Goal: Task Accomplishment & Management: Manage account settings

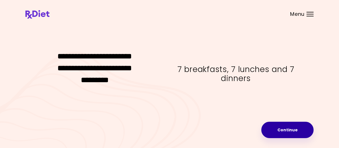
click at [292, 131] on button "Continue" at bounding box center [287, 130] width 52 height 16
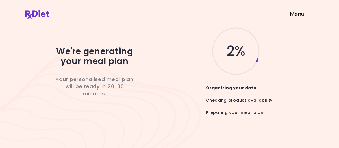
click at [308, 14] on div at bounding box center [309, 14] width 7 height 1
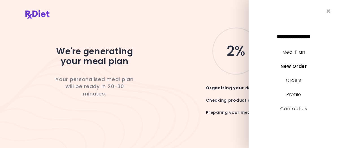
click at [298, 53] on link "Meal Plan" at bounding box center [293, 52] width 23 height 6
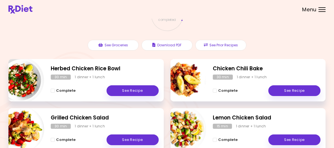
scroll to position [56, 0]
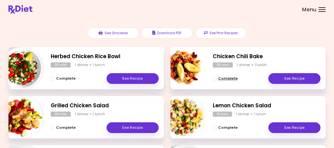
click at [227, 81] on span "Complete" at bounding box center [227, 78] width 19 height 5
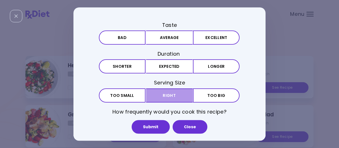
drag, startPoint x: 178, startPoint y: 95, endPoint x: 183, endPoint y: 67, distance: 28.8
click at [178, 95] on button "Right" at bounding box center [169, 95] width 47 height 14
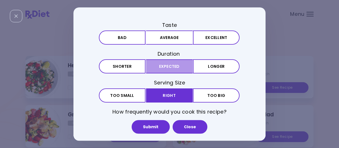
click at [183, 61] on button "Expected" at bounding box center [169, 67] width 47 height 14
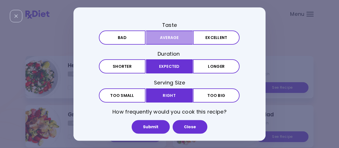
click at [185, 39] on button "Average" at bounding box center [169, 37] width 47 height 14
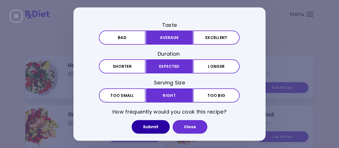
click at [164, 128] on button "Submit" at bounding box center [150, 127] width 38 height 14
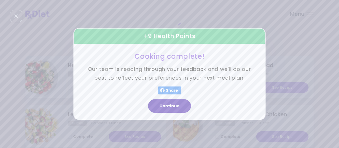
click at [179, 107] on button "Continue" at bounding box center [169, 106] width 43 height 14
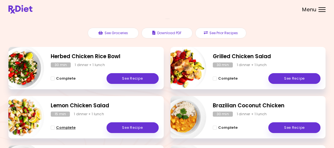
click at [76, 130] on span "Complete" at bounding box center [65, 127] width 19 height 5
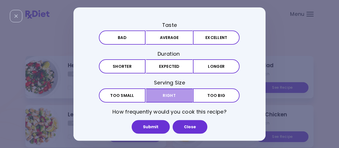
click at [174, 96] on button "Right" at bounding box center [169, 95] width 47 height 14
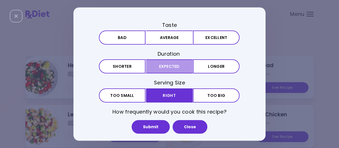
click at [176, 69] on button "Expected" at bounding box center [169, 67] width 47 height 14
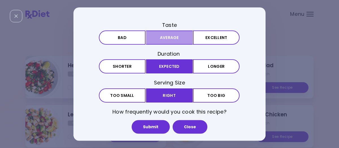
click at [189, 38] on button "Average" at bounding box center [169, 37] width 47 height 14
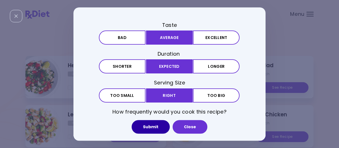
click at [148, 125] on button "Submit" at bounding box center [150, 127] width 38 height 14
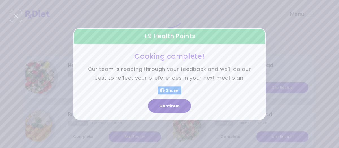
click at [175, 102] on button "Continue" at bounding box center [169, 106] width 43 height 14
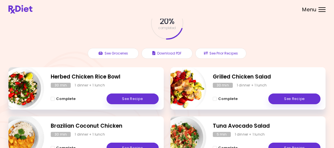
scroll to position [8, 0]
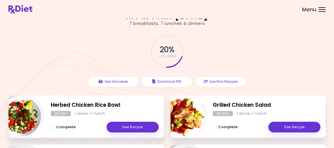
click at [319, 10] on div at bounding box center [322, 9] width 7 height 1
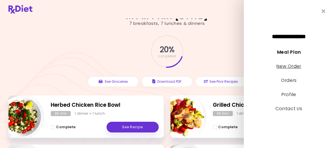
click at [293, 66] on link "New Order" at bounding box center [289, 66] width 25 height 6
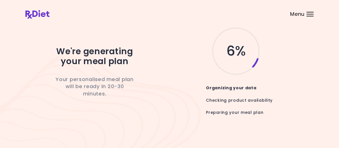
click at [311, 15] on div "Menu" at bounding box center [309, 14] width 7 height 5
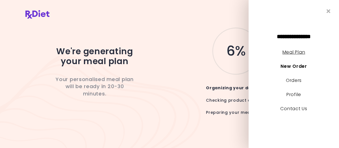
click at [298, 50] on link "Meal Plan" at bounding box center [293, 52] width 23 height 6
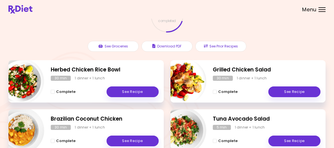
scroll to position [36, 0]
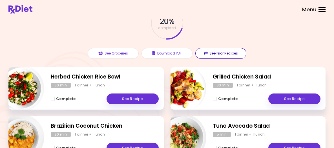
click at [229, 59] on button "See Prior Recipes" at bounding box center [220, 53] width 51 height 11
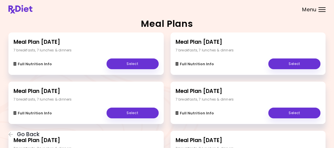
click at [319, 10] on div at bounding box center [322, 9] width 7 height 1
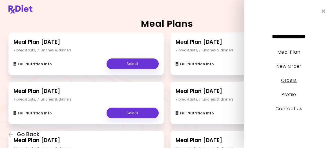
click at [290, 82] on link "Orders" at bounding box center [289, 80] width 16 height 6
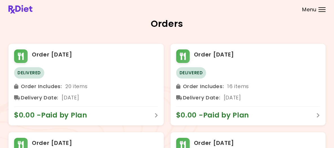
click at [319, 10] on div at bounding box center [322, 9] width 7 height 1
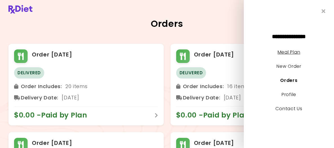
click at [294, 52] on link "Meal Plan" at bounding box center [289, 52] width 23 height 6
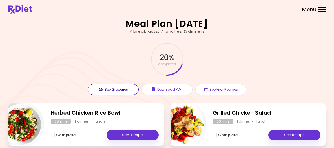
click at [122, 95] on button "See Groceries" at bounding box center [113, 89] width 51 height 11
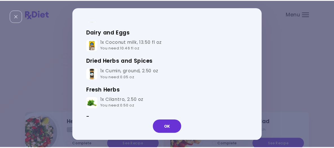
scroll to position [24, 0]
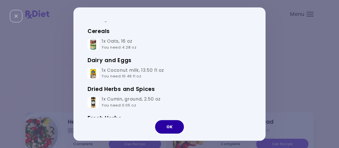
click at [168, 126] on button "OK" at bounding box center [169, 127] width 29 height 14
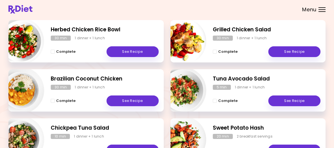
scroll to position [85, 0]
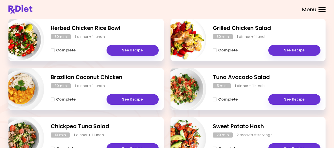
click at [319, 12] on div "Menu" at bounding box center [322, 9] width 7 height 5
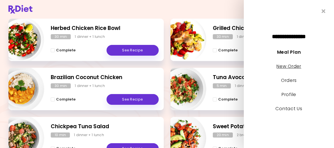
click at [293, 68] on link "New Order" at bounding box center [289, 66] width 25 height 6
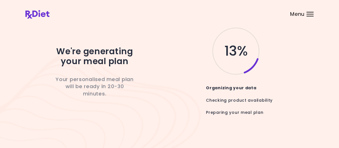
click at [309, 16] on div "Menu" at bounding box center [309, 14] width 7 height 5
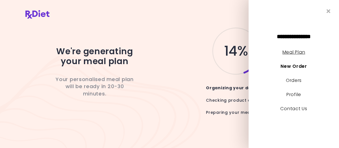
click at [302, 53] on link "Meal Plan" at bounding box center [293, 52] width 23 height 6
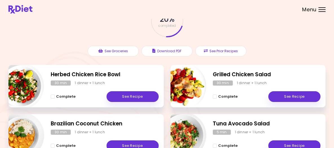
scroll to position [8, 0]
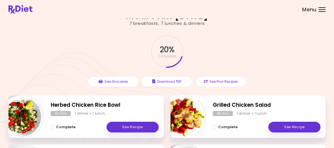
click at [319, 12] on div "Menu" at bounding box center [322, 9] width 7 height 5
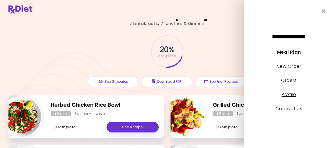
click at [288, 94] on link "Profile" at bounding box center [289, 94] width 15 height 6
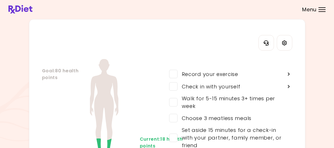
click at [319, 12] on div "Menu" at bounding box center [322, 9] width 7 height 5
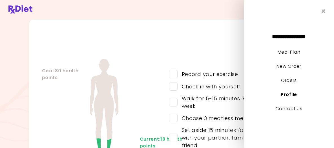
click at [290, 65] on link "New Order" at bounding box center [289, 66] width 25 height 6
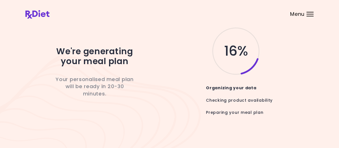
click at [313, 14] on div at bounding box center [309, 14] width 7 height 1
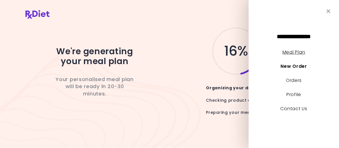
click at [296, 53] on link "Meal Plan" at bounding box center [293, 52] width 23 height 6
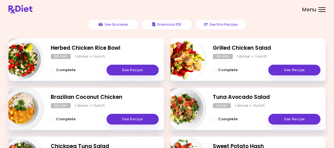
scroll to position [64, 0]
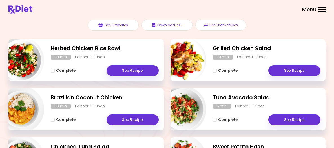
click at [319, 12] on div at bounding box center [322, 11] width 7 height 1
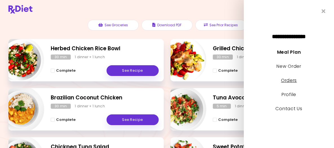
click at [297, 81] on link "Orders" at bounding box center [289, 80] width 16 height 6
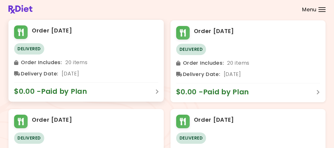
scroll to position [113, 0]
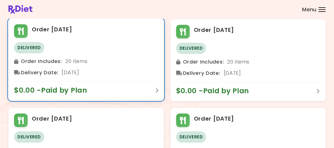
click at [44, 53] on span "Delivered" at bounding box center [29, 47] width 30 height 11
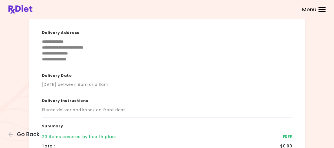
scroll to position [28, 0]
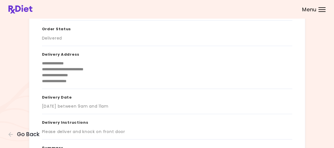
click at [319, 12] on div "Menu" at bounding box center [322, 9] width 7 height 5
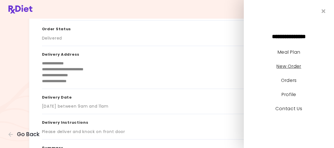
click at [295, 67] on link "New Order" at bounding box center [289, 66] width 25 height 6
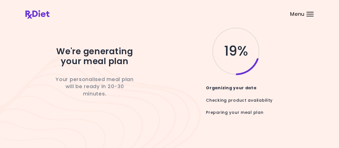
click at [312, 14] on div at bounding box center [309, 14] width 7 height 1
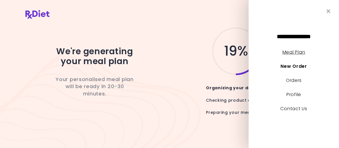
click at [296, 52] on link "Meal Plan" at bounding box center [293, 52] width 23 height 6
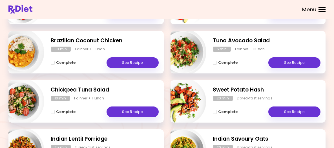
scroll to position [113, 0]
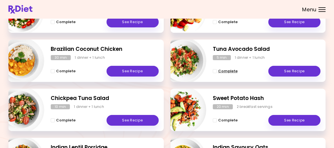
click at [230, 73] on span "Complete" at bounding box center [227, 71] width 19 height 5
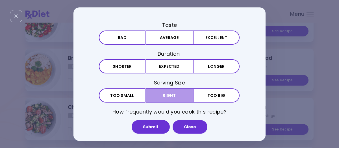
click at [175, 96] on button "Right" at bounding box center [169, 95] width 47 height 14
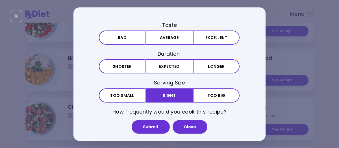
drag, startPoint x: 130, startPoint y: 65, endPoint x: 133, endPoint y: 48, distance: 16.9
click at [131, 63] on button "Shorter" at bounding box center [122, 67] width 47 height 14
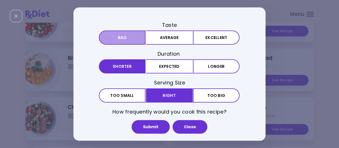
click at [134, 36] on button "Bad" at bounding box center [122, 37] width 47 height 14
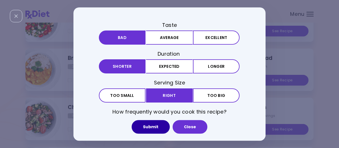
click at [158, 124] on button "Submit" at bounding box center [150, 127] width 38 height 14
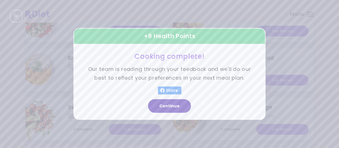
click at [174, 105] on button "Continue" at bounding box center [169, 106] width 43 height 14
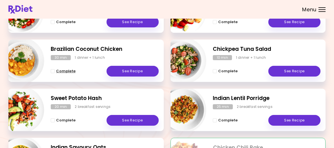
click at [76, 73] on span "Complete" at bounding box center [65, 71] width 19 height 5
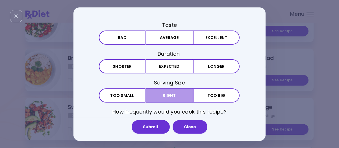
drag, startPoint x: 173, startPoint y: 93, endPoint x: 175, endPoint y: 75, distance: 18.8
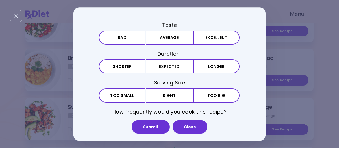
click at [173, 93] on button "Right" at bounding box center [169, 95] width 47 height 14
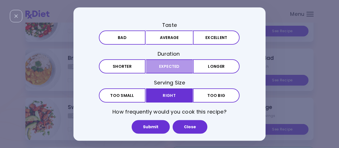
click at [178, 67] on button "Expected" at bounding box center [169, 67] width 47 height 14
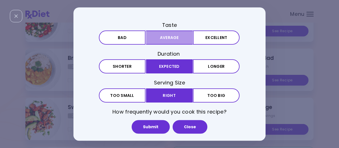
click at [182, 38] on button "Average" at bounding box center [169, 37] width 47 height 14
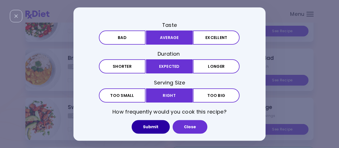
click at [157, 126] on button "Submit" at bounding box center [150, 127] width 38 height 14
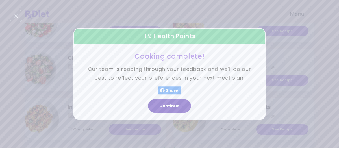
click at [176, 104] on button "Continue" at bounding box center [169, 106] width 43 height 14
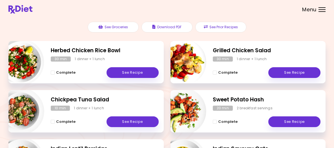
scroll to position [56, 0]
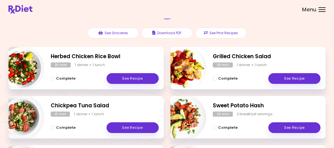
click at [319, 12] on div at bounding box center [322, 11] width 7 height 1
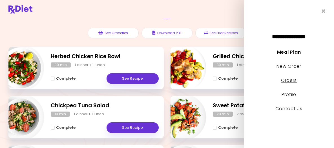
click at [291, 80] on link "Orders" at bounding box center [289, 80] width 16 height 6
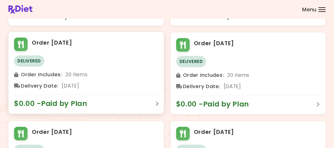
scroll to position [113, 0]
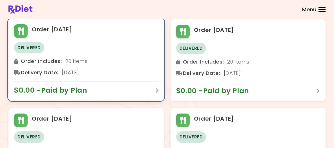
click at [159, 99] on div "Order [DATE] Delivered Order Includes : 20 items Delivery Date : [DATE] $0.00 -…" at bounding box center [85, 60] width 155 height 82
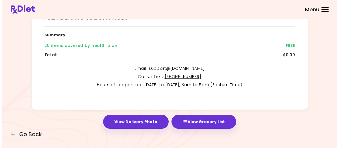
scroll to position [150, 0]
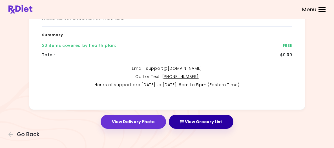
click at [201, 116] on button "View Grocery List" at bounding box center [201, 122] width 65 height 14
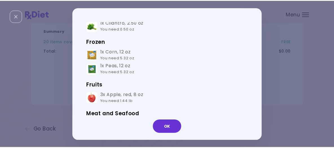
scroll to position [197, 0]
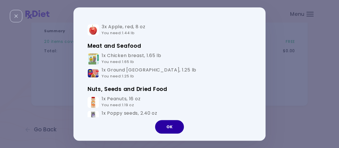
click at [170, 126] on button "OK" at bounding box center [169, 127] width 29 height 14
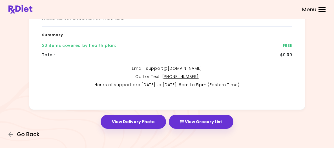
click at [39, 131] on span "Go Back" at bounding box center [28, 134] width 23 height 6
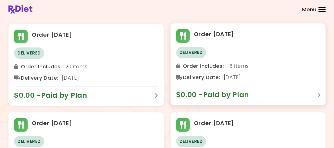
scroll to position [28, 0]
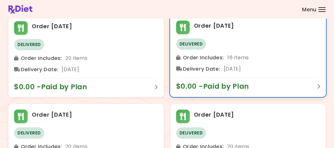
click at [241, 91] on span "$0.00 - Paid by Plan" at bounding box center [215, 86] width 79 height 9
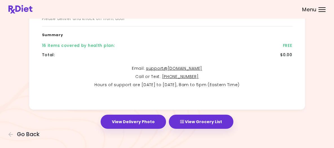
scroll to position [150, 0]
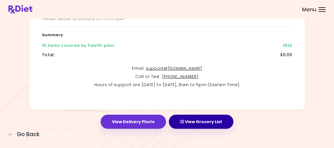
click at [195, 115] on button "View Grocery List" at bounding box center [201, 122] width 65 height 14
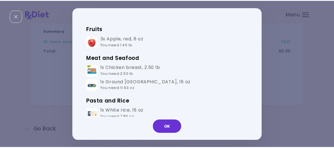
scroll to position [113, 0]
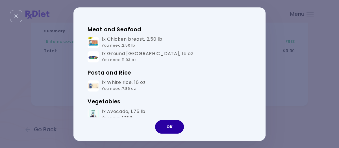
click at [170, 126] on button "OK" at bounding box center [169, 127] width 29 height 14
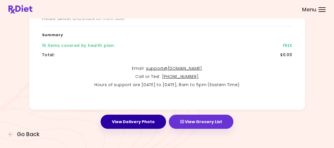
click at [146, 116] on button "View Delivery Photo" at bounding box center [133, 122] width 65 height 14
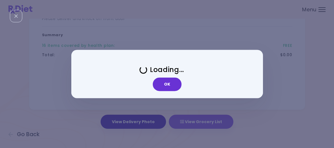
scroll to position [0, 0]
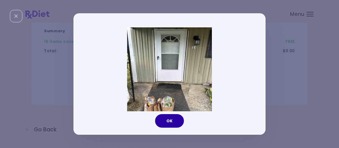
click at [168, 121] on button "OK" at bounding box center [169, 121] width 29 height 14
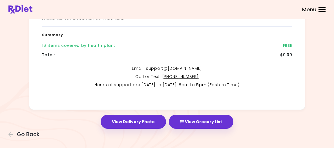
click at [319, 12] on div "Menu" at bounding box center [322, 9] width 7 height 5
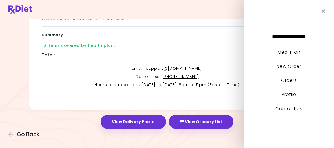
click at [293, 65] on link "New Order" at bounding box center [289, 66] width 25 height 6
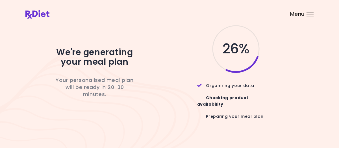
click at [47, 13] on img at bounding box center [37, 14] width 24 height 8
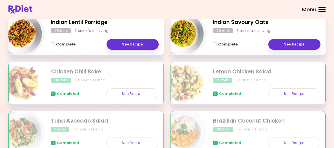
scroll to position [197, 0]
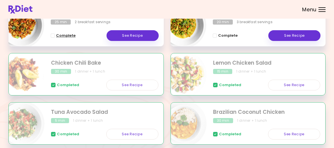
click at [76, 38] on span "Complete" at bounding box center [65, 35] width 19 height 5
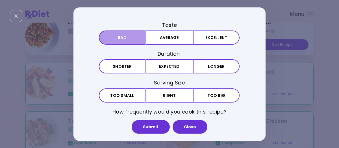
click at [124, 41] on button "Bad" at bounding box center [122, 37] width 47 height 14
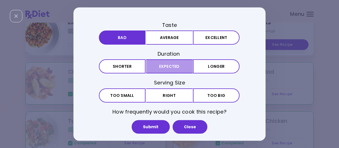
click at [161, 66] on button "Expected" at bounding box center [169, 67] width 47 height 14
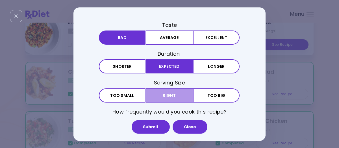
click at [173, 94] on button "Right" at bounding box center [169, 95] width 47 height 14
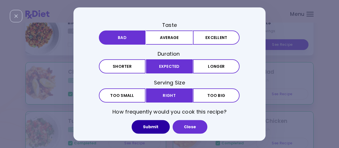
click at [155, 128] on button "Submit" at bounding box center [150, 127] width 38 height 14
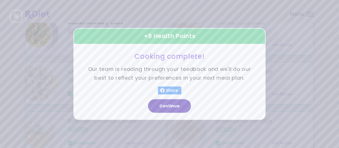
click at [175, 106] on button "Continue" at bounding box center [169, 106] width 43 height 14
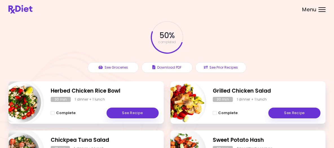
scroll to position [0, 0]
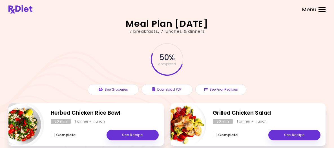
click at [319, 12] on div at bounding box center [322, 11] width 7 height 1
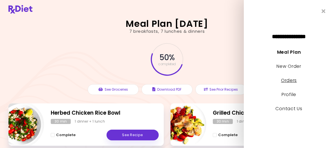
click at [295, 82] on link "Orders" at bounding box center [289, 80] width 16 height 6
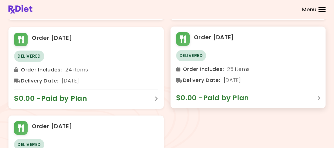
scroll to position [106, 0]
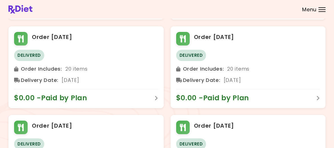
click at [319, 12] on div "Menu" at bounding box center [322, 9] width 7 height 5
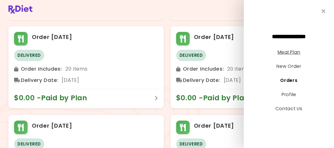
click at [298, 54] on link "Meal Plan" at bounding box center [289, 52] width 23 height 6
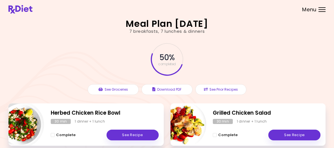
click at [319, 12] on div "Menu" at bounding box center [322, 9] width 7 height 5
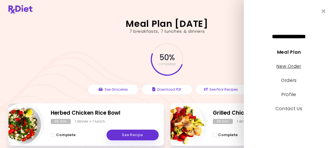
click at [293, 65] on link "New Order" at bounding box center [289, 66] width 25 height 6
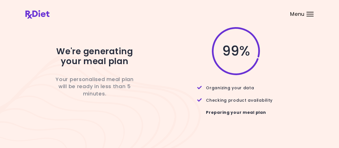
click at [310, 17] on header at bounding box center [169, 11] width 339 height 23
click at [312, 17] on header at bounding box center [169, 11] width 339 height 23
click at [310, 14] on div at bounding box center [309, 14] width 7 height 1
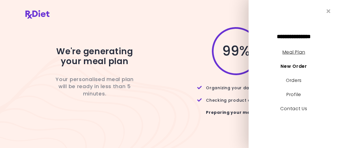
click at [300, 53] on link "Meal Plan" at bounding box center [293, 52] width 23 height 6
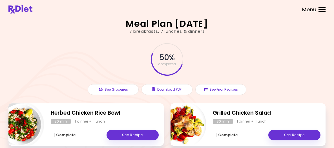
click at [319, 10] on div at bounding box center [322, 9] width 7 height 1
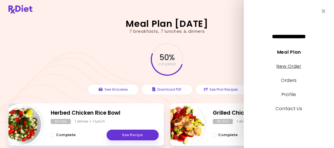
click at [288, 65] on link "New Order" at bounding box center [289, 66] width 25 height 6
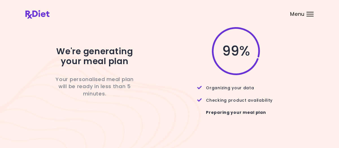
click at [312, 16] on div at bounding box center [309, 16] width 7 height 1
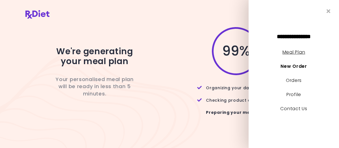
click at [304, 52] on link "Meal Plan" at bounding box center [293, 52] width 23 height 6
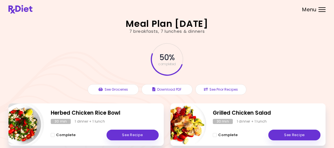
click at [319, 12] on div "Menu" at bounding box center [322, 9] width 7 height 5
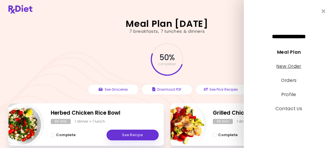
click at [294, 67] on link "New Order" at bounding box center [289, 66] width 25 height 6
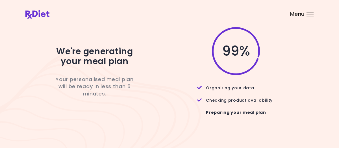
click at [308, 12] on div "Menu" at bounding box center [309, 14] width 7 height 5
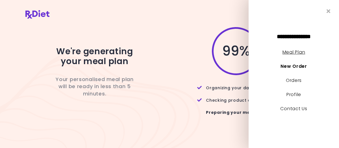
click at [301, 52] on link "Meal Plan" at bounding box center [293, 52] width 23 height 6
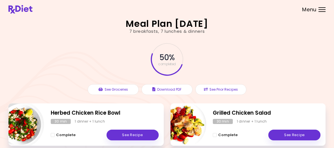
click at [309, 14] on header at bounding box center [167, 9] width 334 height 19
click at [319, 12] on div "Menu" at bounding box center [322, 9] width 7 height 5
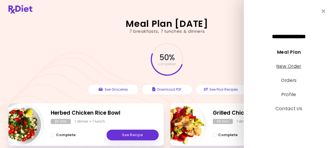
click at [289, 66] on link "New Order" at bounding box center [289, 66] width 25 height 6
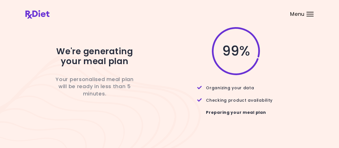
click at [300, 67] on div "99 %" at bounding box center [232, 51] width 150 height 50
click at [205, 29] on div "99 %" at bounding box center [232, 51] width 150 height 50
drag, startPoint x: 329, startPoint y: 0, endPoint x: 240, endPoint y: 11, distance: 90.0
click at [240, 11] on header at bounding box center [169, 11] width 339 height 23
drag, startPoint x: 312, startPoint y: 0, endPoint x: 190, endPoint y: 53, distance: 133.1
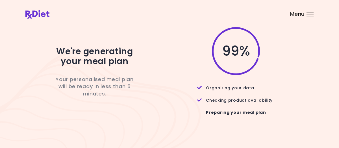
click at [190, 53] on div "99 %" at bounding box center [232, 51] width 150 height 50
drag, startPoint x: 337, startPoint y: 0, endPoint x: 202, endPoint y: 71, distance: 153.2
click at [202, 71] on div "99 %" at bounding box center [232, 51] width 150 height 50
click at [307, 14] on div "Menu" at bounding box center [309, 14] width 7 height 5
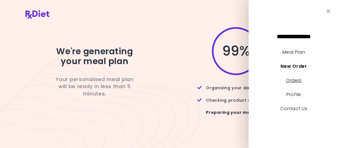
click at [299, 82] on link "Orders" at bounding box center [293, 80] width 16 height 6
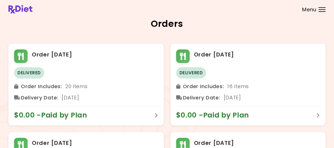
click at [319, 12] on div "Menu" at bounding box center [322, 9] width 7 height 5
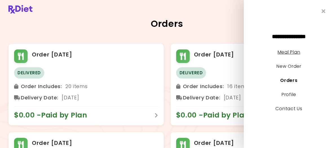
click at [291, 52] on link "Meal Plan" at bounding box center [289, 52] width 23 height 6
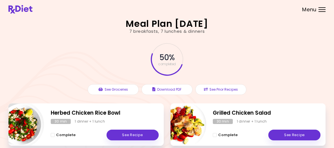
click at [319, 12] on div "Menu" at bounding box center [322, 9] width 7 height 5
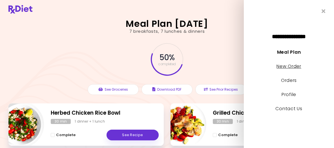
click at [292, 64] on link "New Order" at bounding box center [289, 66] width 25 height 6
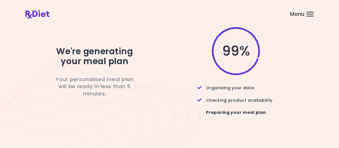
drag, startPoint x: 313, startPoint y: 0, endPoint x: 162, endPoint y: 17, distance: 152.5
click at [162, 17] on header at bounding box center [169, 11] width 339 height 23
